Goal: Check status: Check status

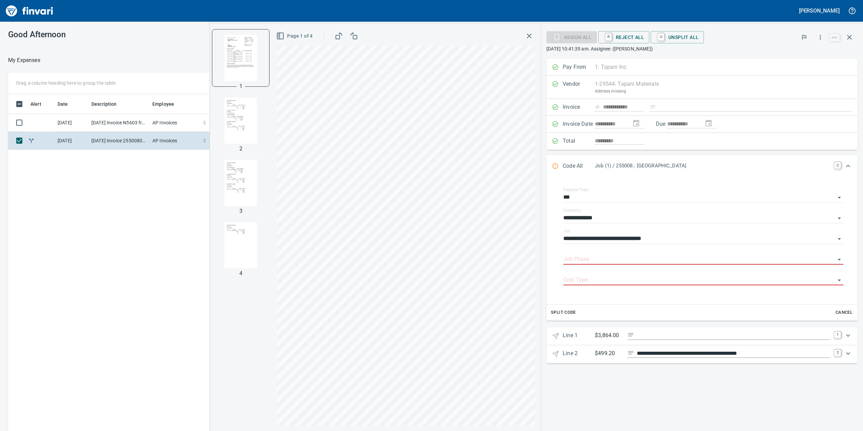
click at [151, 126] on td "AP Invoices" at bounding box center [175, 123] width 51 height 18
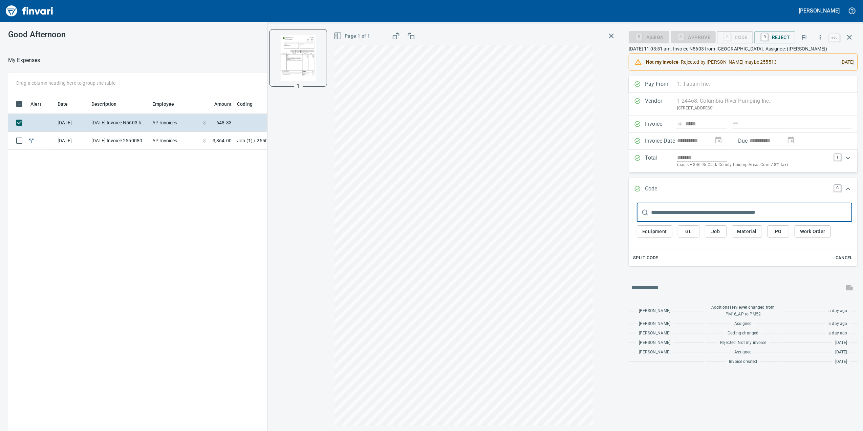
scroll to position [349, 664]
click at [143, 133] on td "[DATE] Invoice 255008092225 from Tapani Materials (1-29544)" at bounding box center [119, 141] width 61 height 18
